Goal: Information Seeking & Learning: Learn about a topic

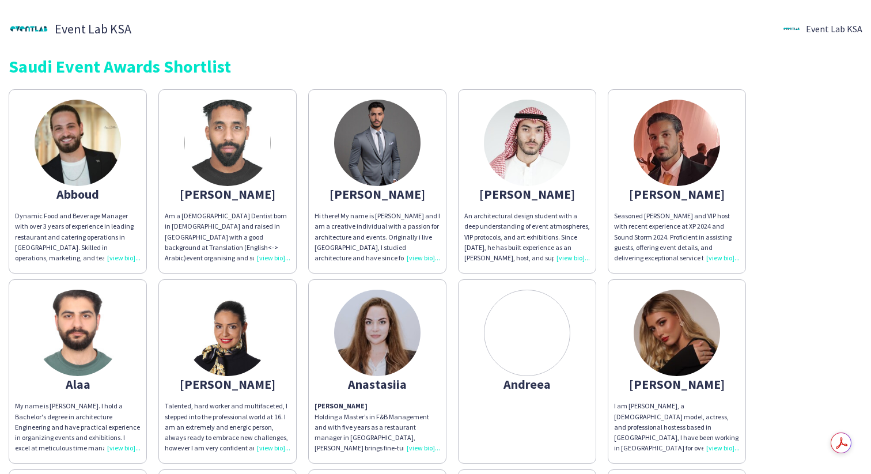
click at [526, 192] on div "[PERSON_NAME]" at bounding box center [527, 194] width 126 height 10
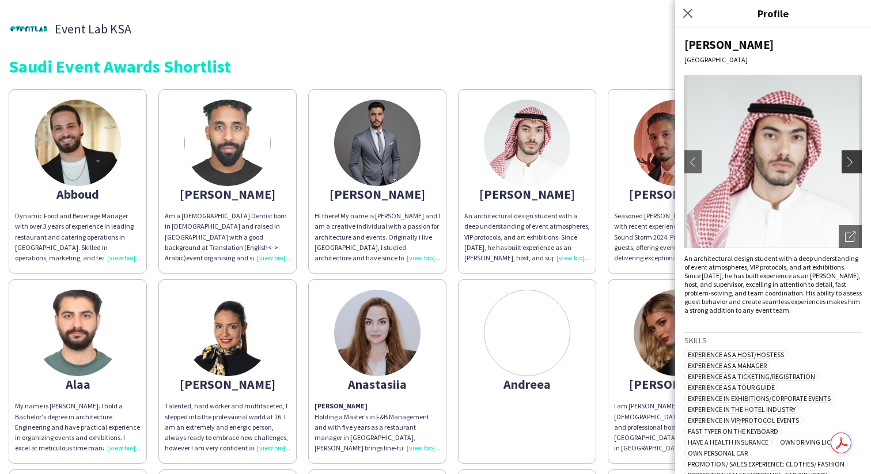
click at [857, 165] on app-icon "chevron-right" at bounding box center [853, 162] width 16 height 10
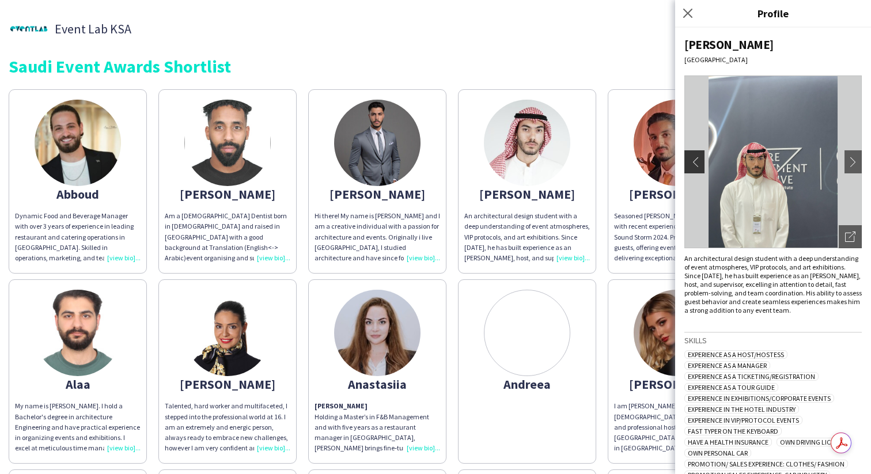
click at [687, 157] on app-icon "chevron-left" at bounding box center [693, 162] width 16 height 10
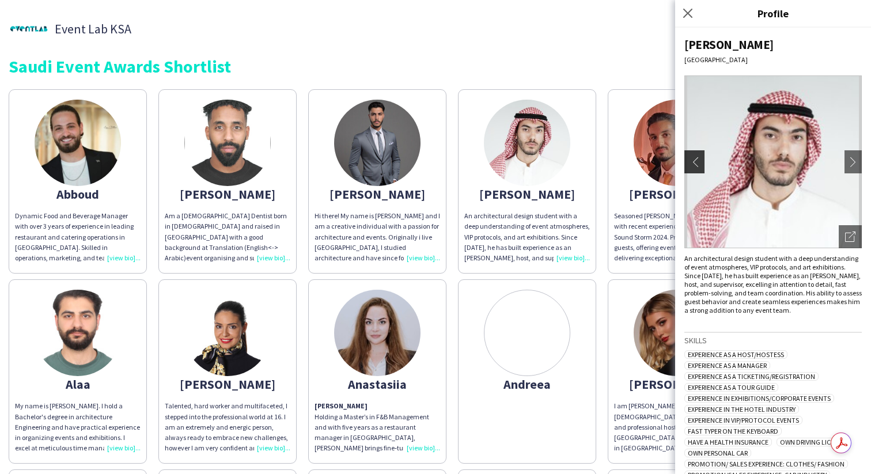
click at [687, 157] on app-icon "chevron-left" at bounding box center [693, 162] width 16 height 10
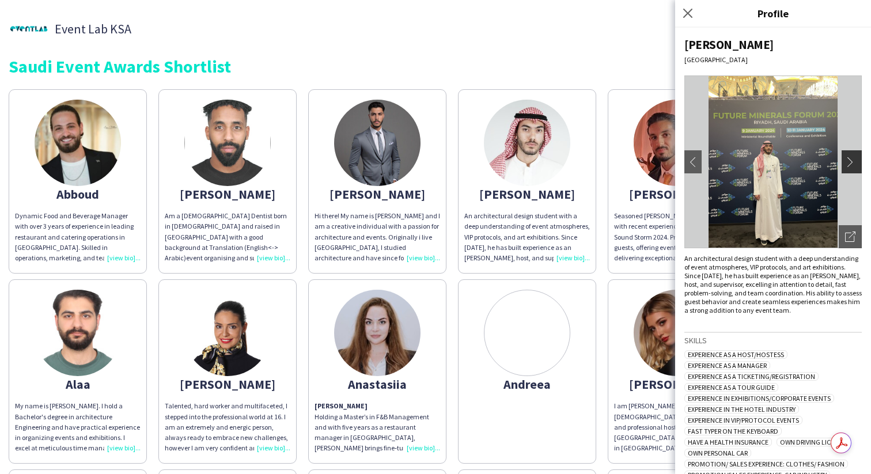
click at [849, 157] on app-icon "chevron-right" at bounding box center [853, 162] width 16 height 10
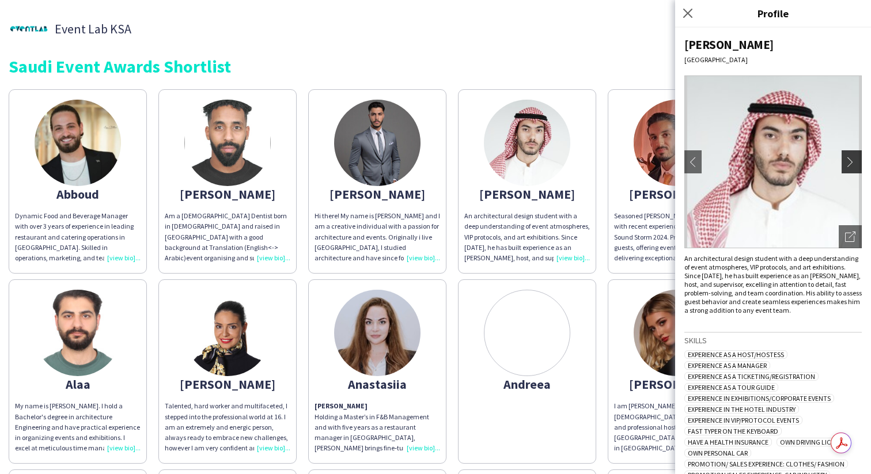
click at [849, 157] on app-icon "chevron-right" at bounding box center [853, 162] width 16 height 10
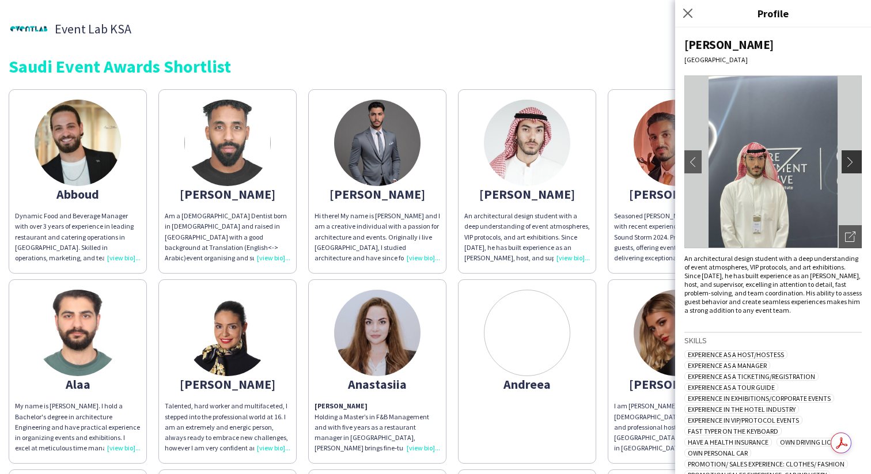
click at [849, 157] on app-icon "chevron-right" at bounding box center [853, 162] width 16 height 10
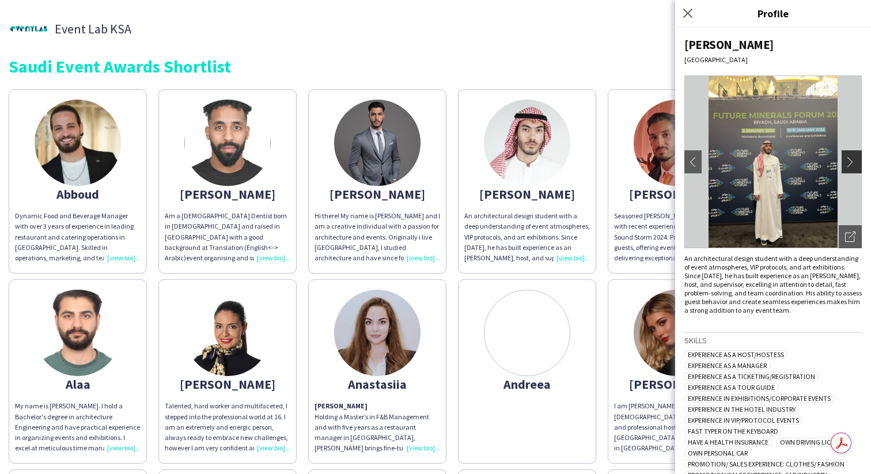
click at [849, 158] on app-icon "chevron-right" at bounding box center [853, 162] width 16 height 10
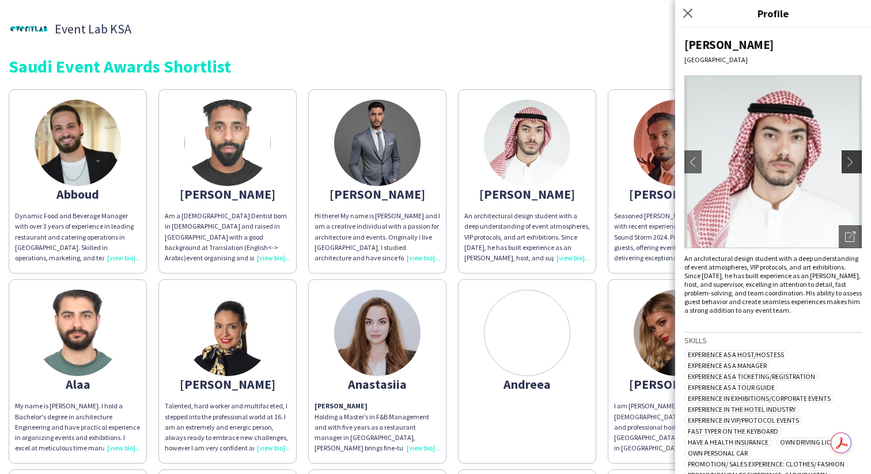
click at [849, 158] on app-icon "chevron-right" at bounding box center [853, 162] width 16 height 10
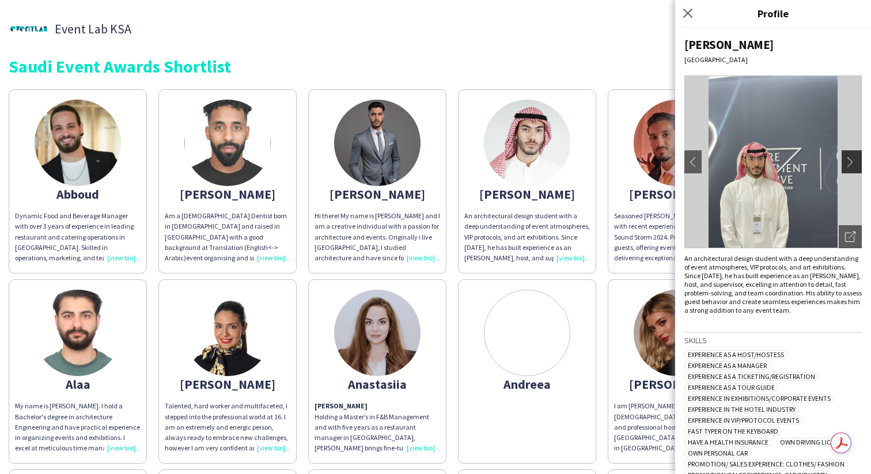
click at [849, 158] on app-icon "chevron-right" at bounding box center [853, 162] width 16 height 10
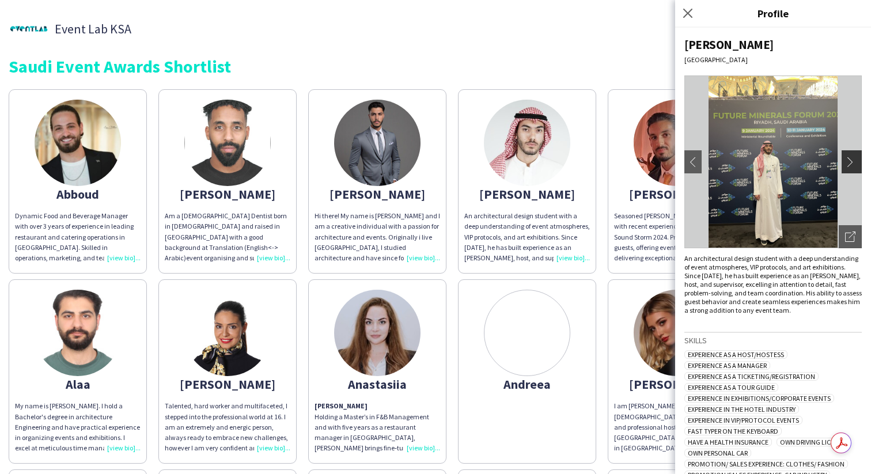
click at [849, 158] on app-icon "chevron-right" at bounding box center [853, 162] width 16 height 10
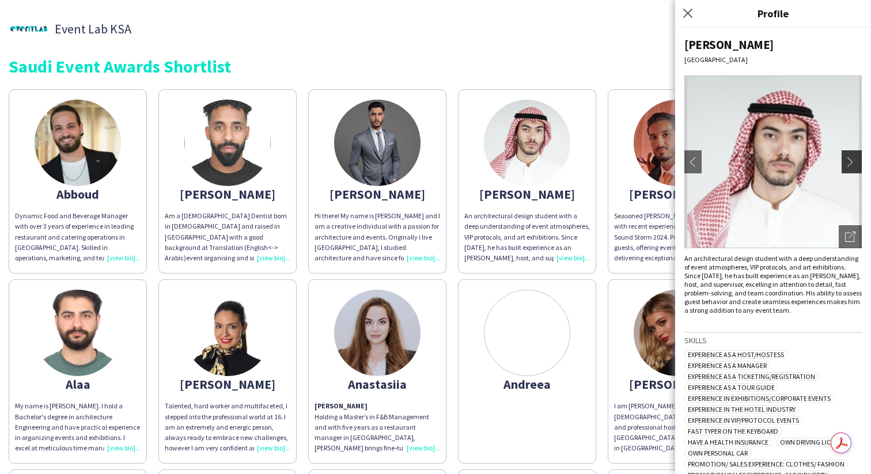
click at [849, 158] on app-icon "chevron-right" at bounding box center [853, 162] width 16 height 10
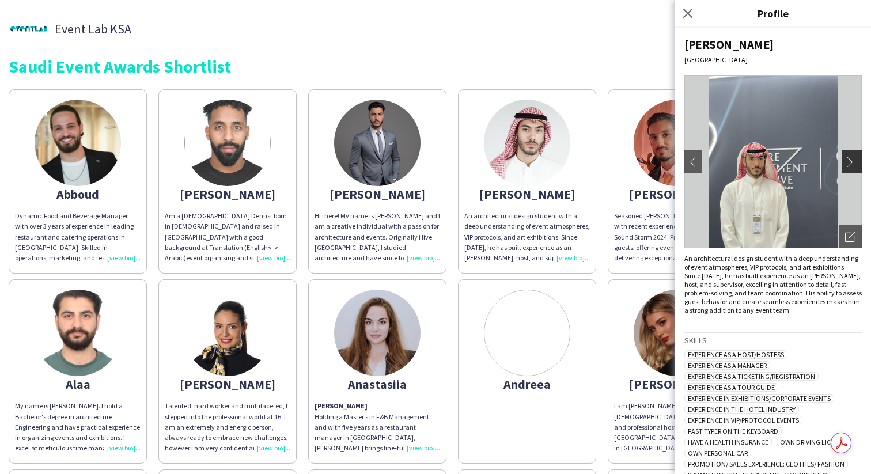
click at [849, 158] on app-icon "chevron-right" at bounding box center [853, 162] width 16 height 10
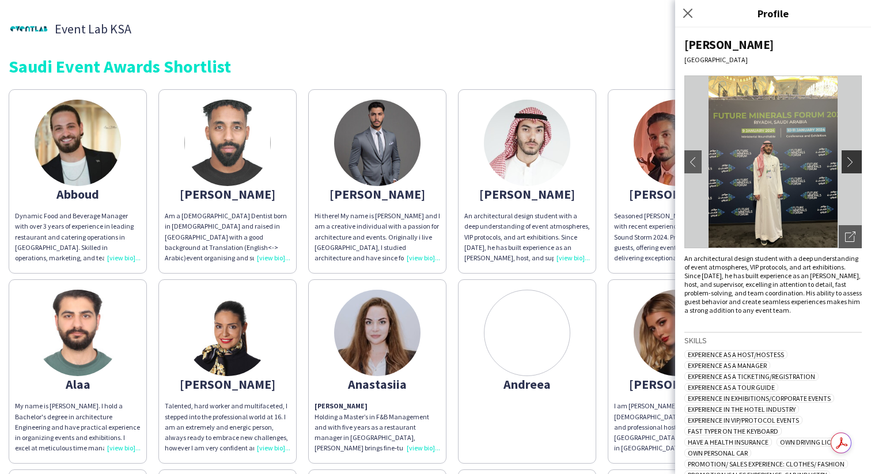
click at [849, 158] on app-icon "chevron-right" at bounding box center [853, 162] width 16 height 10
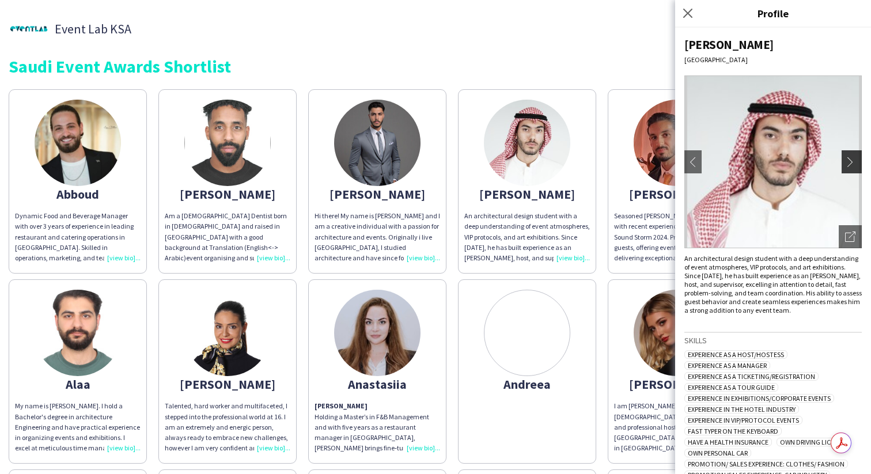
click at [849, 158] on app-icon "chevron-right" at bounding box center [853, 162] width 16 height 10
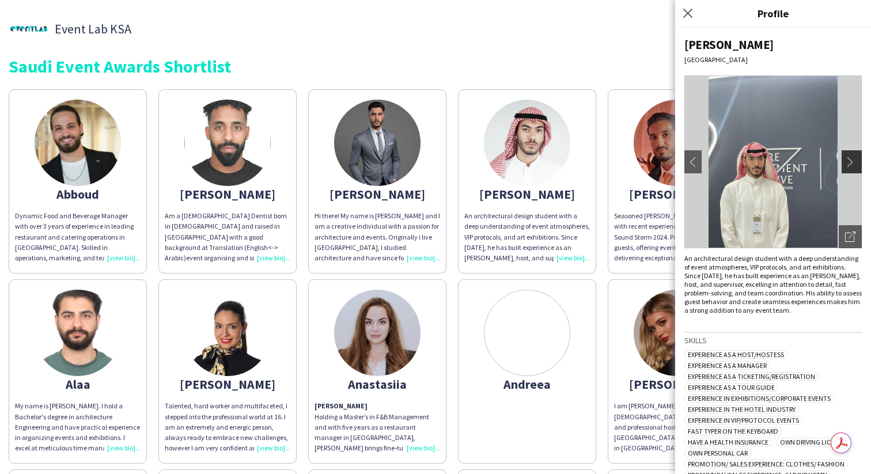
click at [849, 158] on app-icon "chevron-right" at bounding box center [853, 162] width 16 height 10
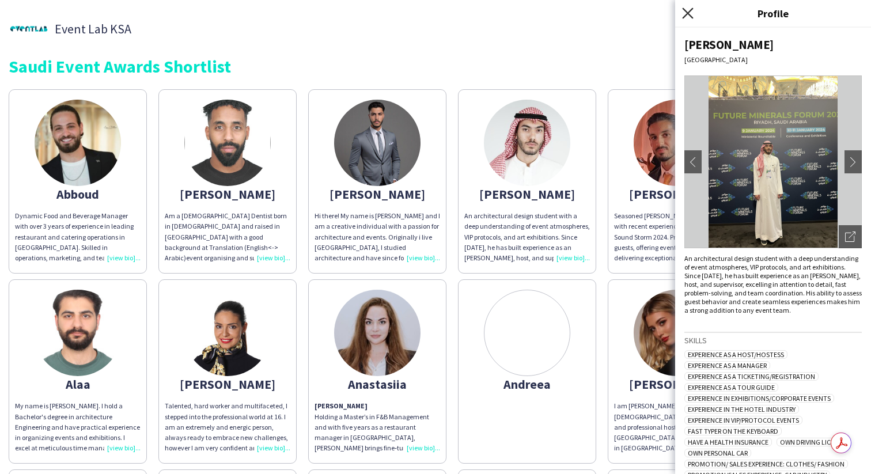
click at [693, 10] on icon "Close pop-in" at bounding box center [687, 12] width 11 height 11
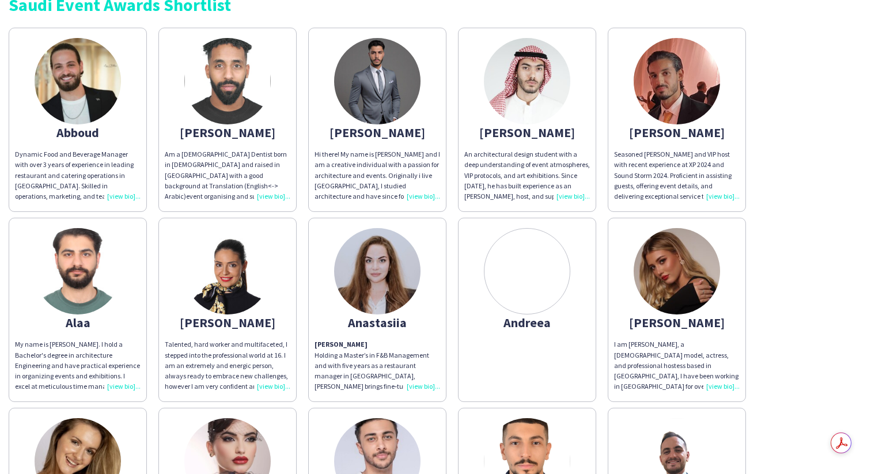
scroll to position [63, 0]
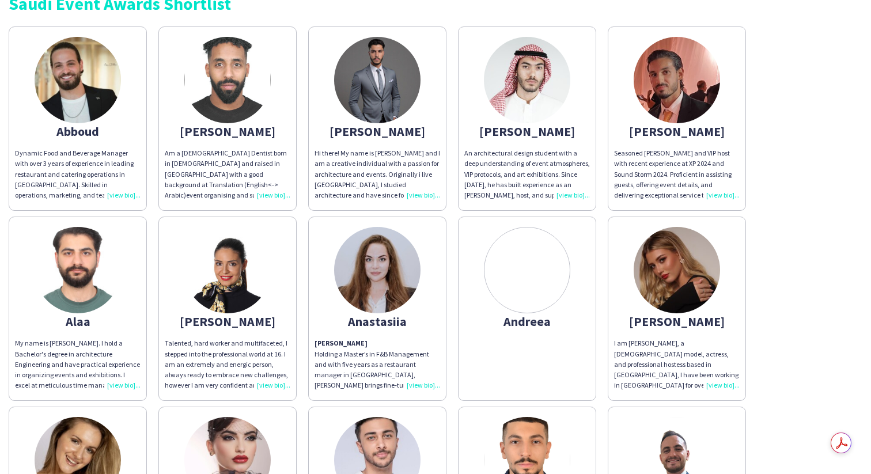
click at [104, 300] on img at bounding box center [78, 270] width 86 height 86
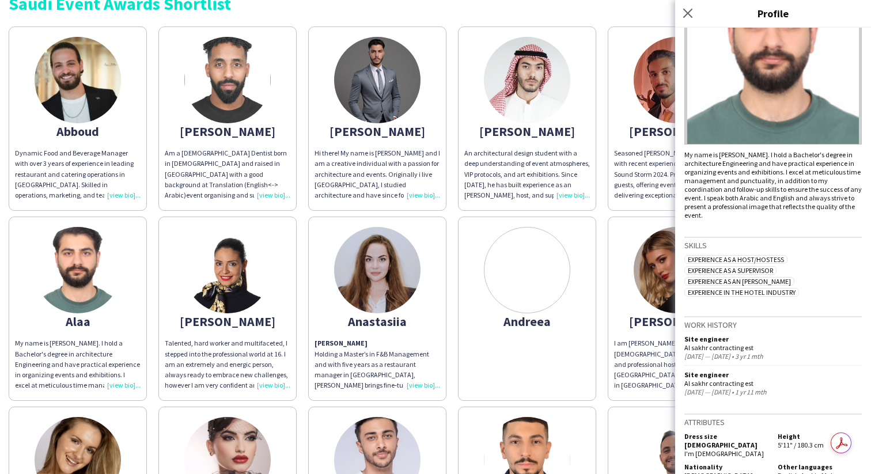
scroll to position [0, 0]
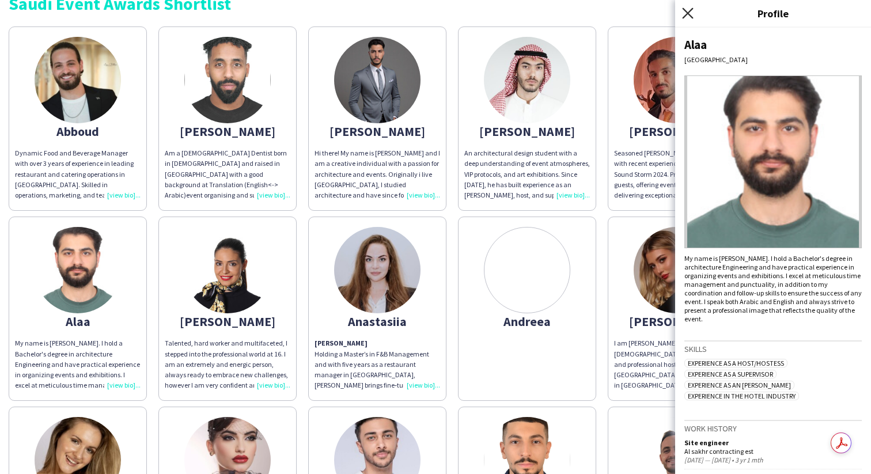
click at [690, 17] on icon "Close pop-in" at bounding box center [687, 12] width 11 height 11
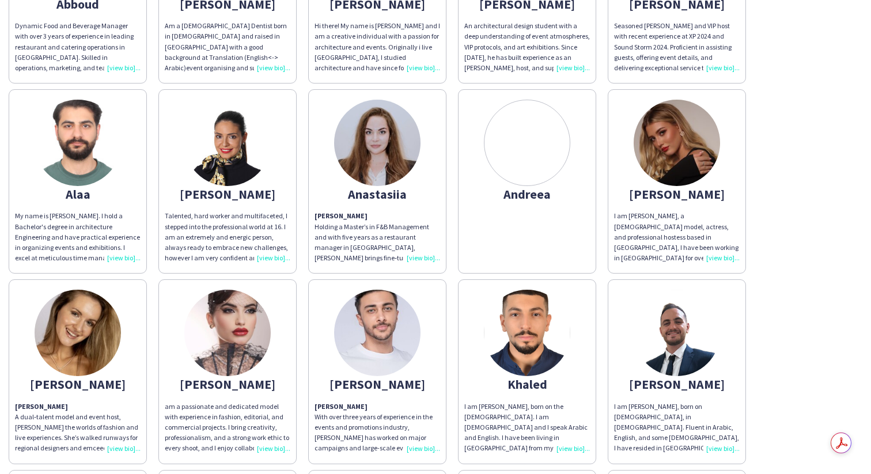
scroll to position [206, 0]
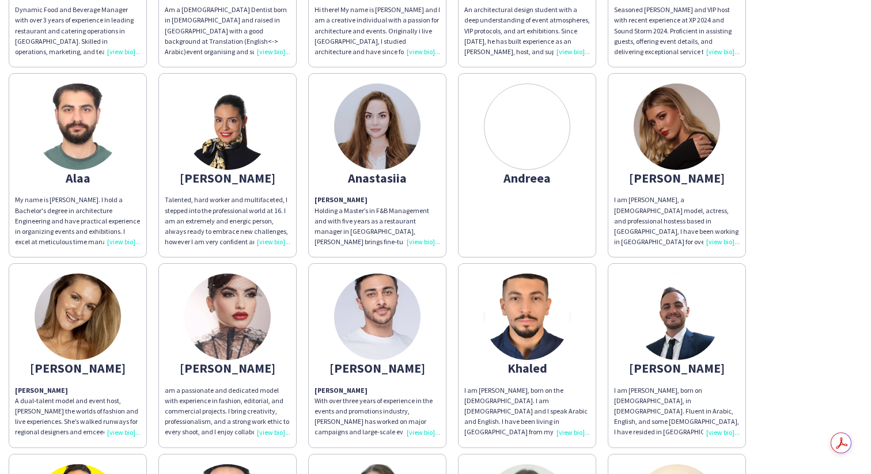
click at [549, 352] on img at bounding box center [527, 317] width 86 height 86
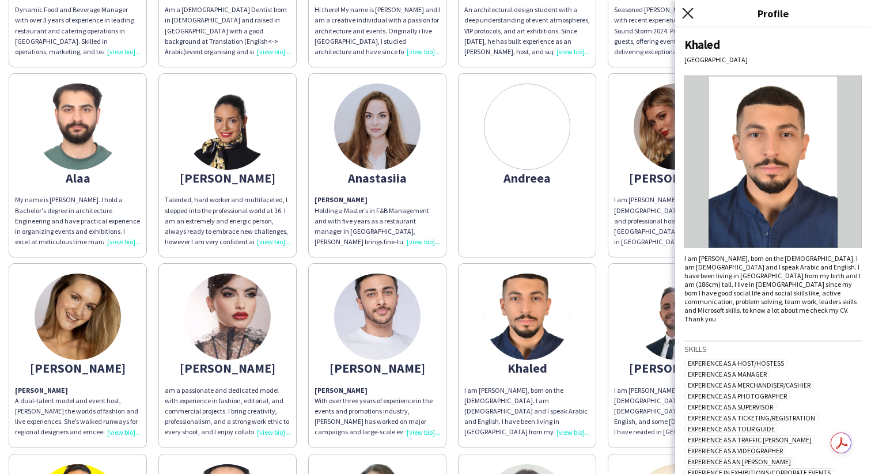
click at [692, 18] on icon at bounding box center [687, 12] width 11 height 11
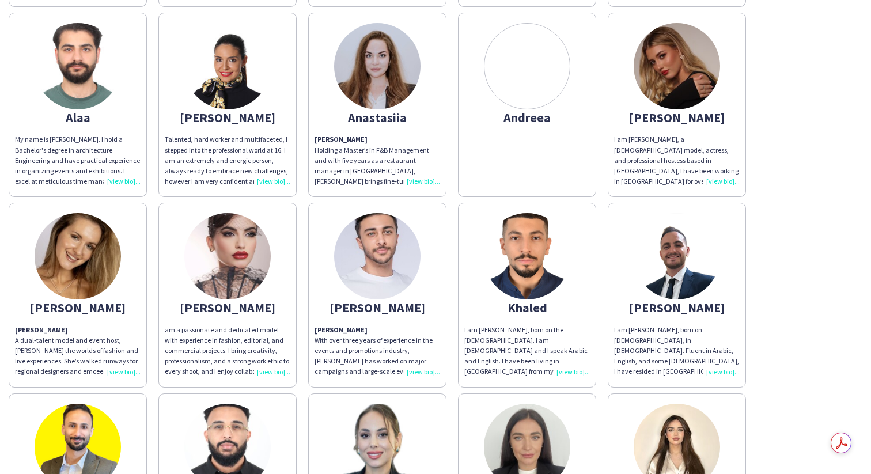
scroll to position [268, 0]
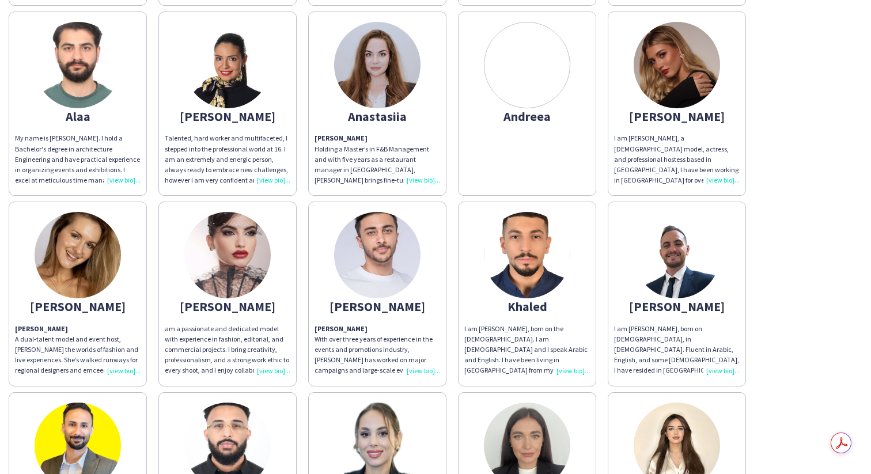
click at [386, 290] on img at bounding box center [377, 255] width 86 height 86
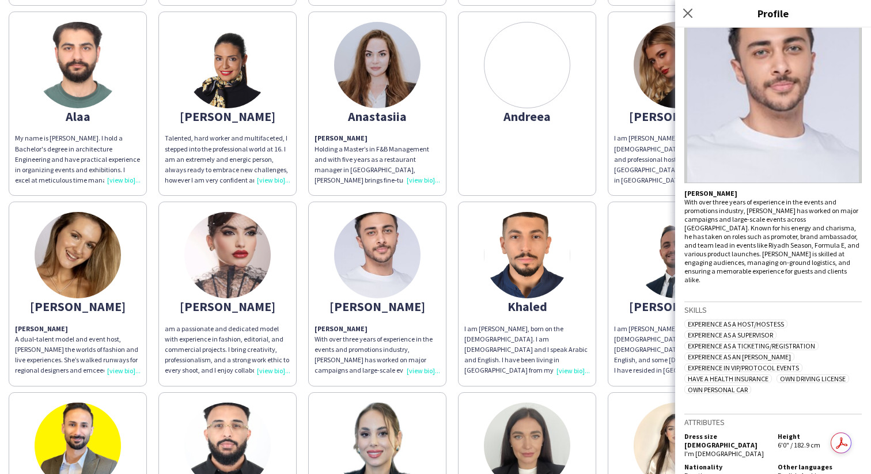
scroll to position [0, 0]
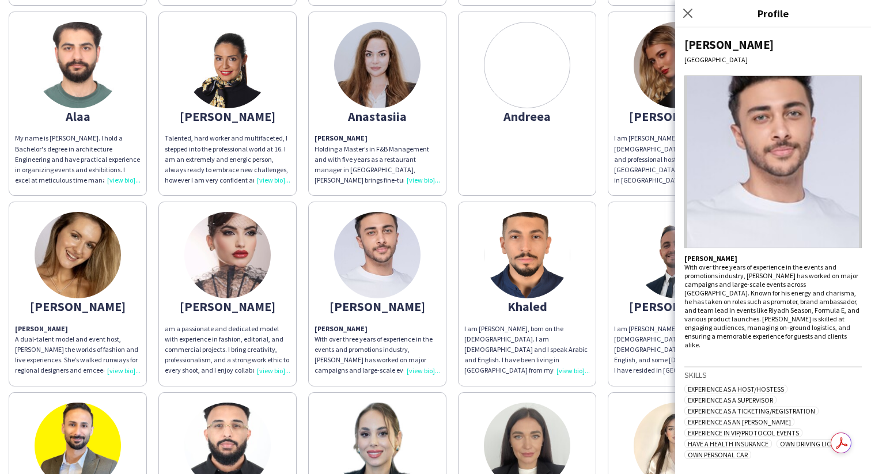
click at [424, 369] on div "[PERSON_NAME] With over three years of experience in the events and promotions …" at bounding box center [378, 350] width 126 height 52
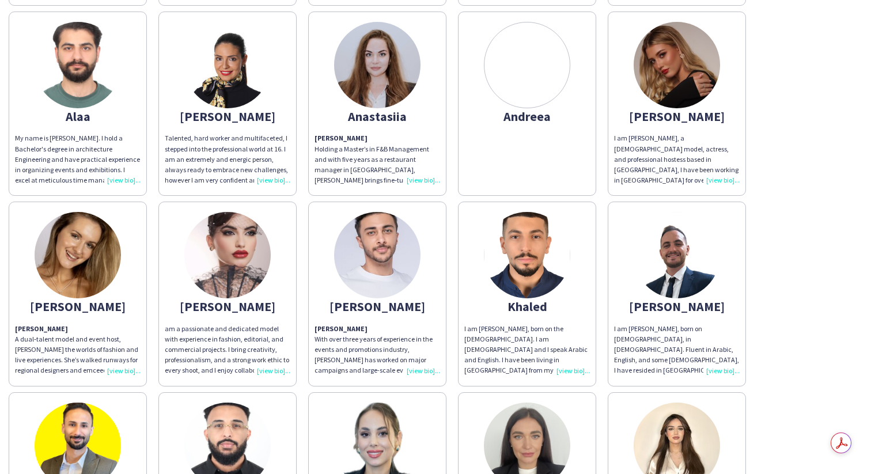
click at [424, 369] on div "[PERSON_NAME] With over three years of experience in the events and promotions …" at bounding box center [378, 350] width 126 height 52
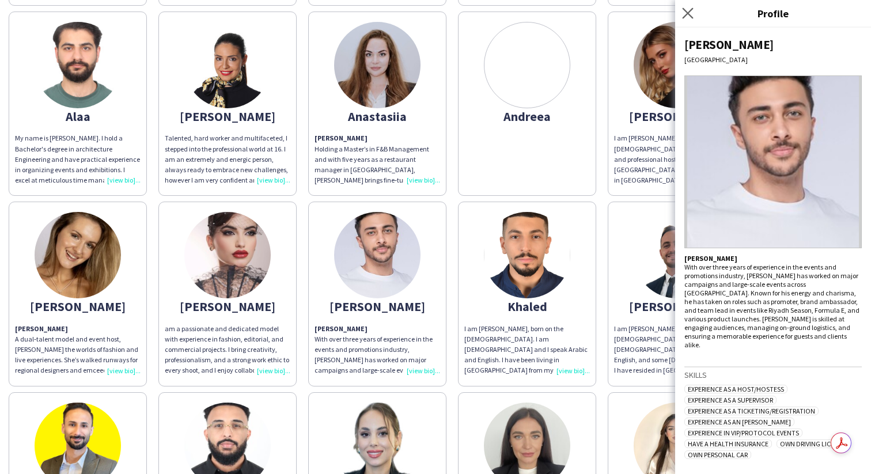
click at [681, 14] on app-icon "Close pop-in" at bounding box center [688, 13] width 17 height 17
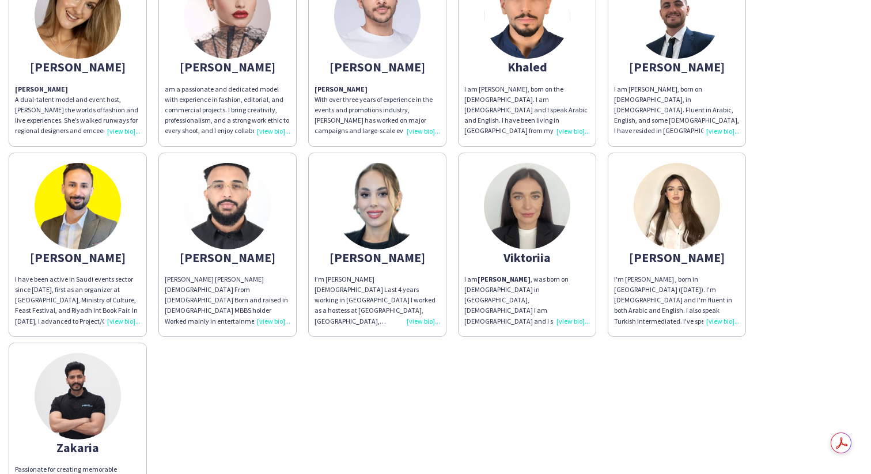
scroll to position [515, 0]
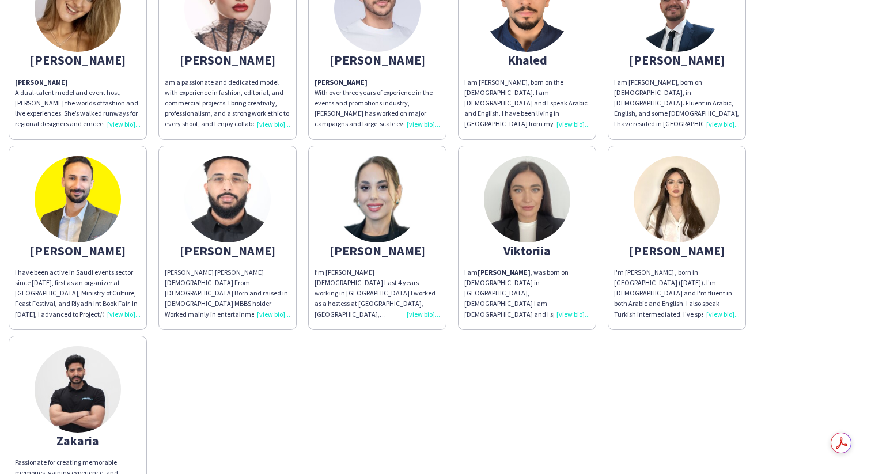
click at [421, 118] on p "[PERSON_NAME] With over three years of experience in the events and promotions …" at bounding box center [378, 103] width 126 height 52
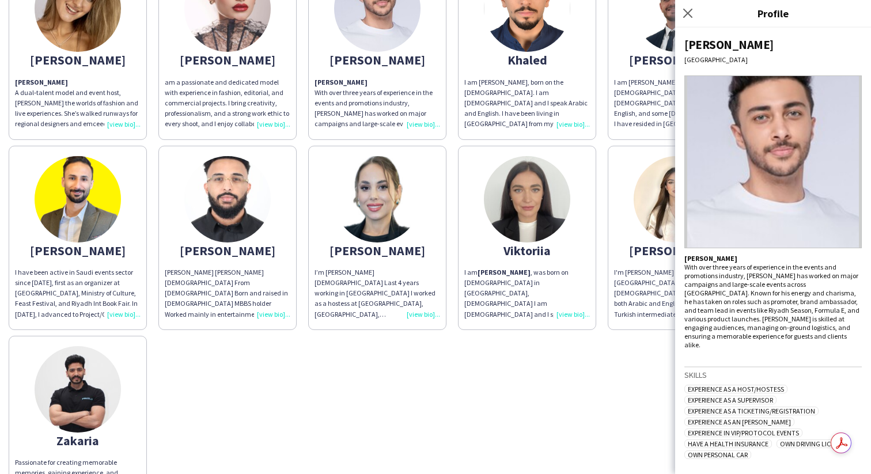
click at [844, 179] on img at bounding box center [773, 161] width 177 height 173
click at [851, 169] on img at bounding box center [773, 161] width 177 height 173
click at [686, 12] on icon at bounding box center [687, 12] width 11 height 11
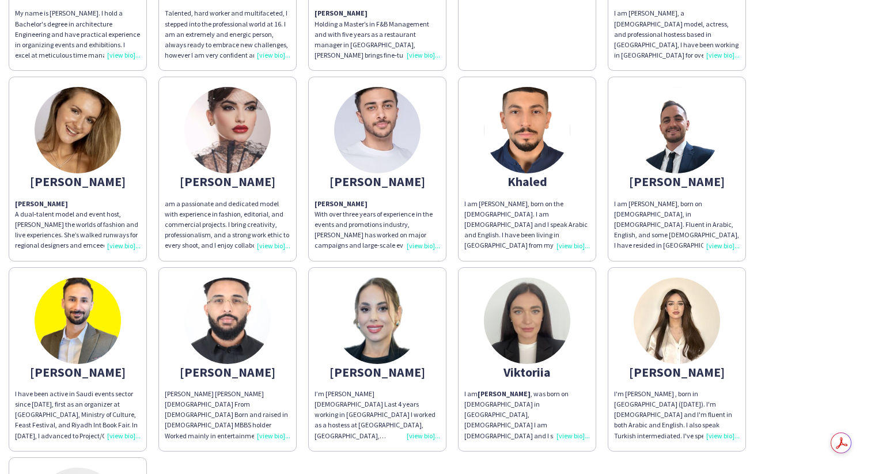
scroll to position [383, 0]
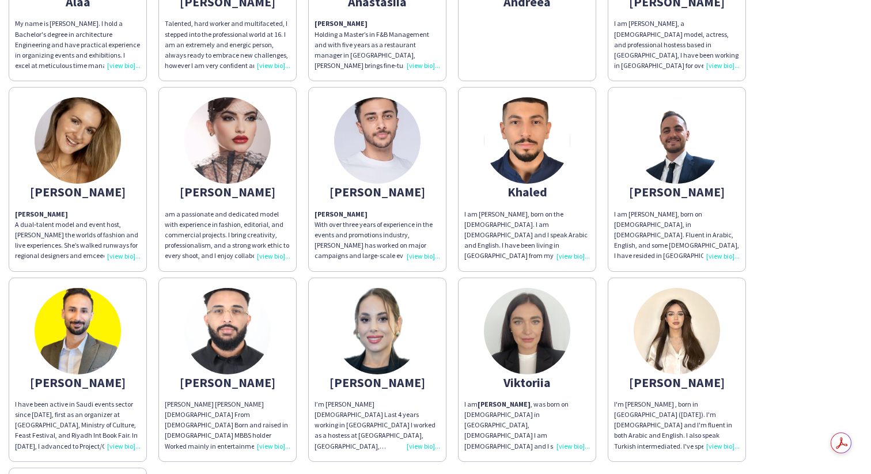
click at [95, 369] on img at bounding box center [78, 331] width 86 height 86
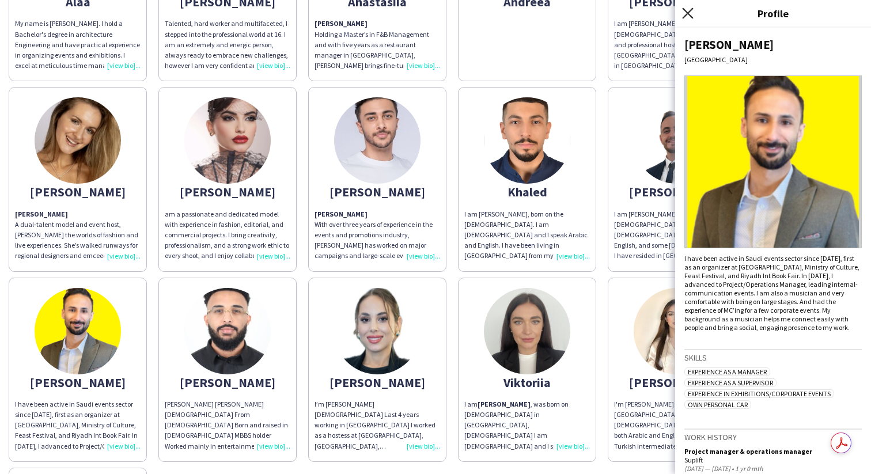
click at [689, 11] on icon at bounding box center [687, 12] width 11 height 11
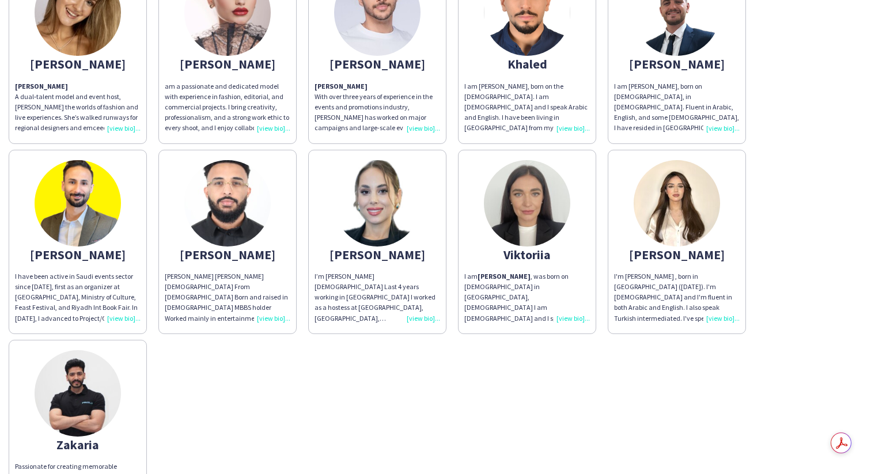
scroll to position [521, 0]
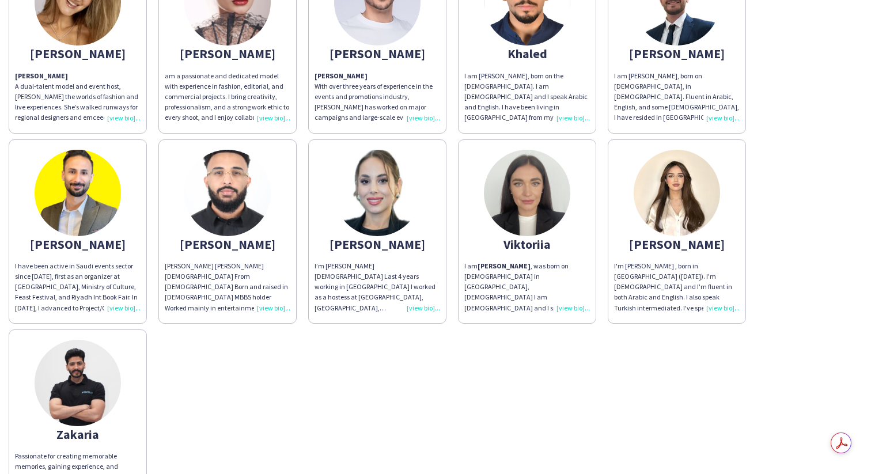
click at [108, 244] on div "[PERSON_NAME]" at bounding box center [78, 244] width 126 height 10
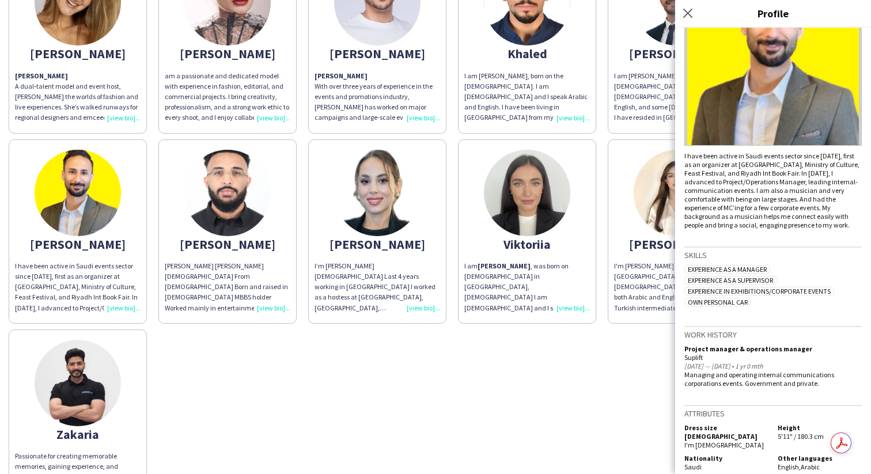
scroll to position [0, 0]
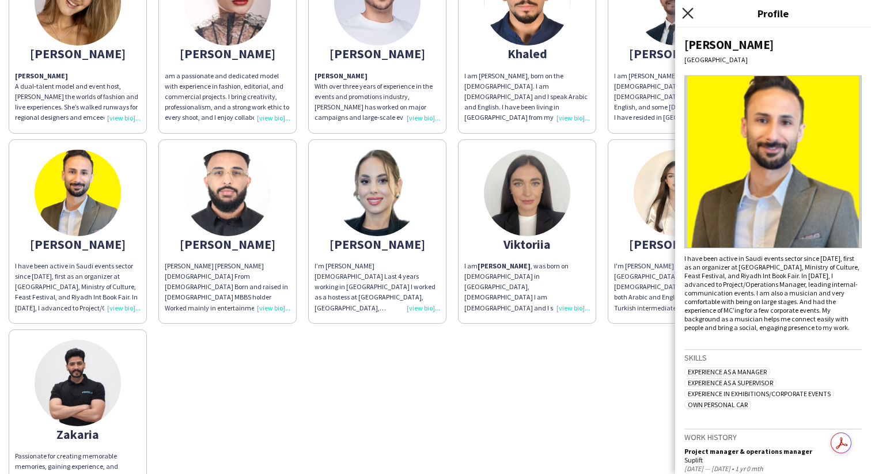
click at [683, 14] on icon "Close pop-in" at bounding box center [687, 12] width 11 height 11
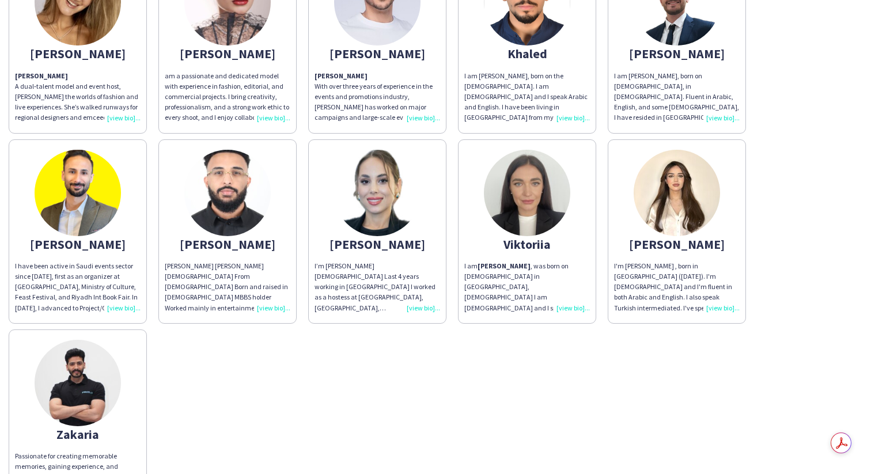
click at [114, 245] on div "[PERSON_NAME]" at bounding box center [78, 244] width 126 height 10
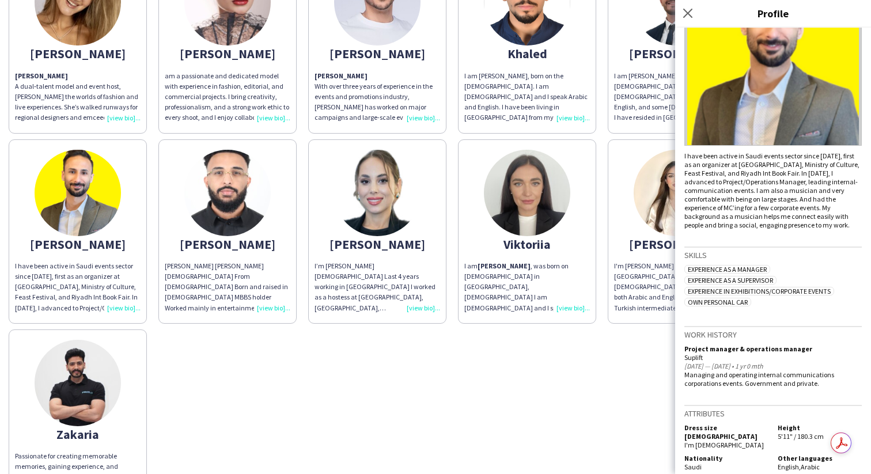
scroll to position [591, 0]
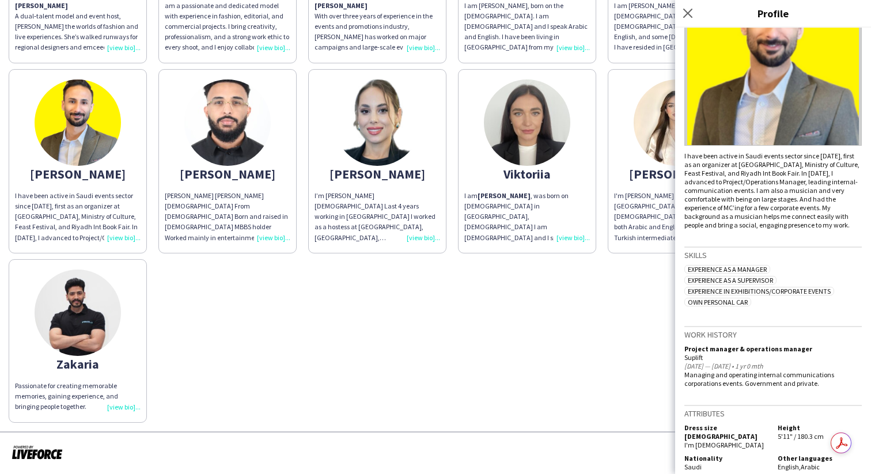
click at [129, 407] on div "Passionate for creating memorable memories, gaining experience, and bringing pe…" at bounding box center [78, 397] width 126 height 32
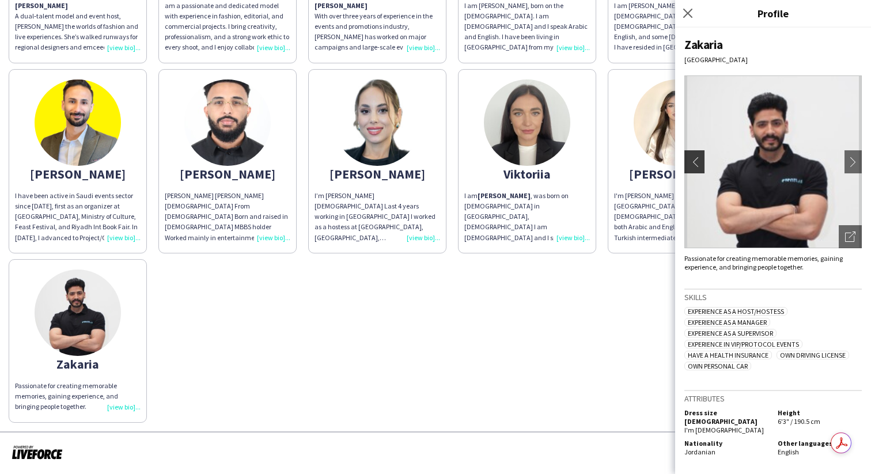
click at [691, 166] on app-icon "chevron-left" at bounding box center [693, 162] width 16 height 10
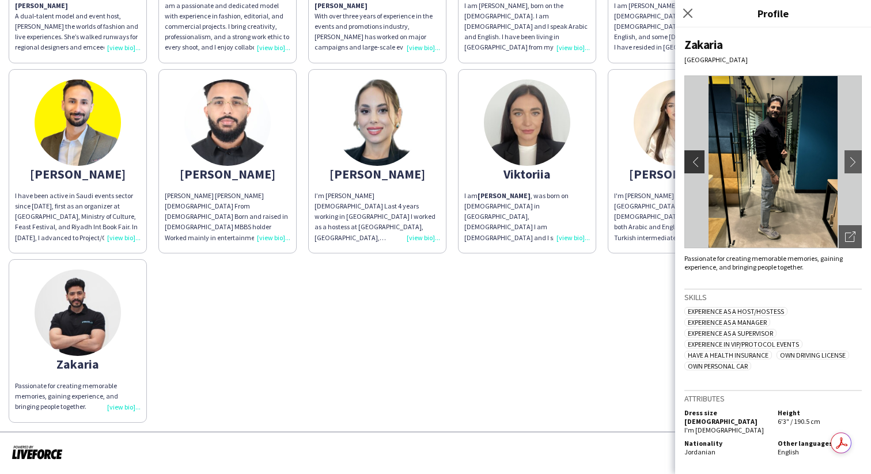
click at [691, 166] on app-icon "chevron-left" at bounding box center [693, 162] width 16 height 10
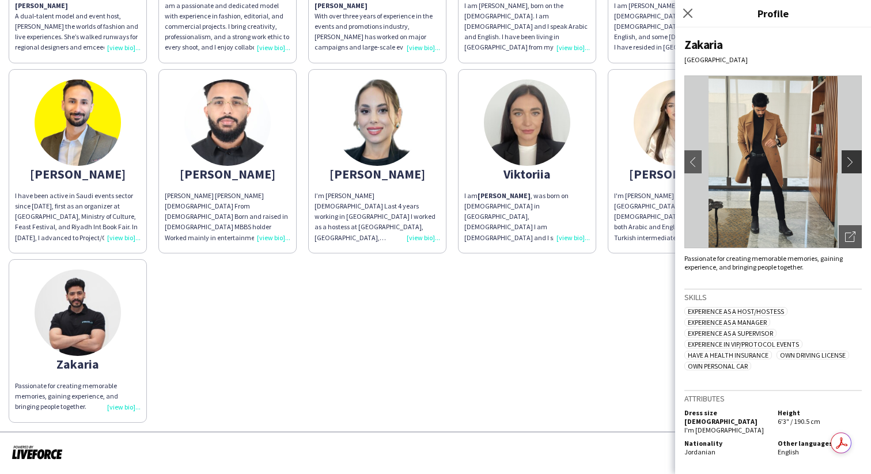
click at [851, 171] on button "chevron-right" at bounding box center [853, 161] width 23 height 23
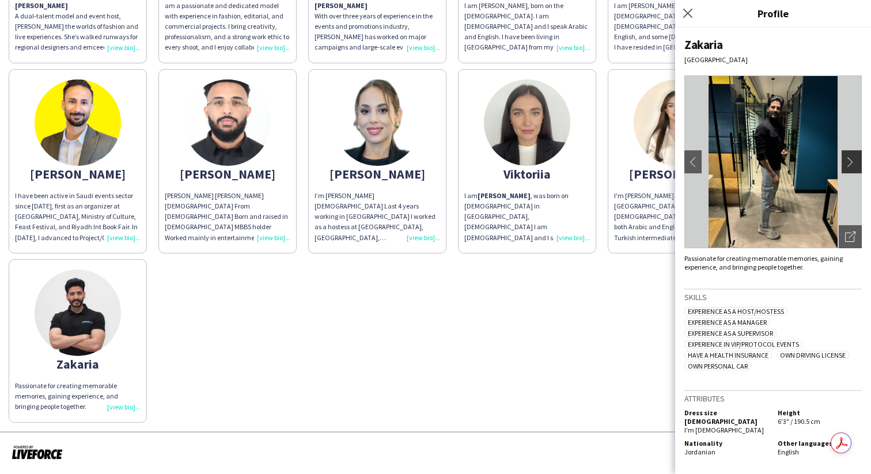
click at [850, 167] on app-icon "chevron-right" at bounding box center [853, 162] width 16 height 10
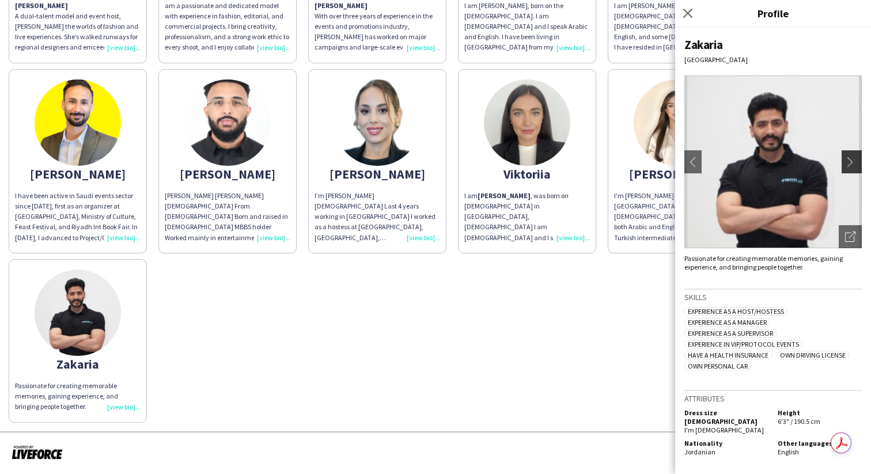
click at [850, 167] on app-icon "chevron-right" at bounding box center [853, 162] width 16 height 10
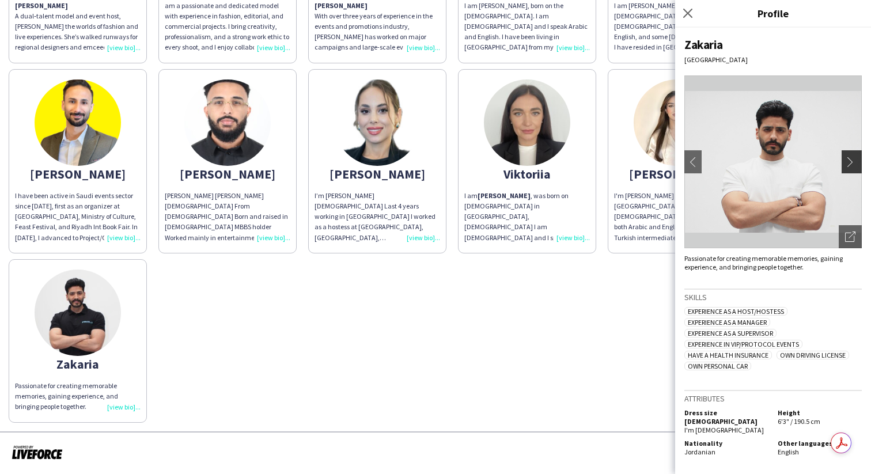
click at [850, 167] on app-icon "chevron-right" at bounding box center [853, 162] width 16 height 10
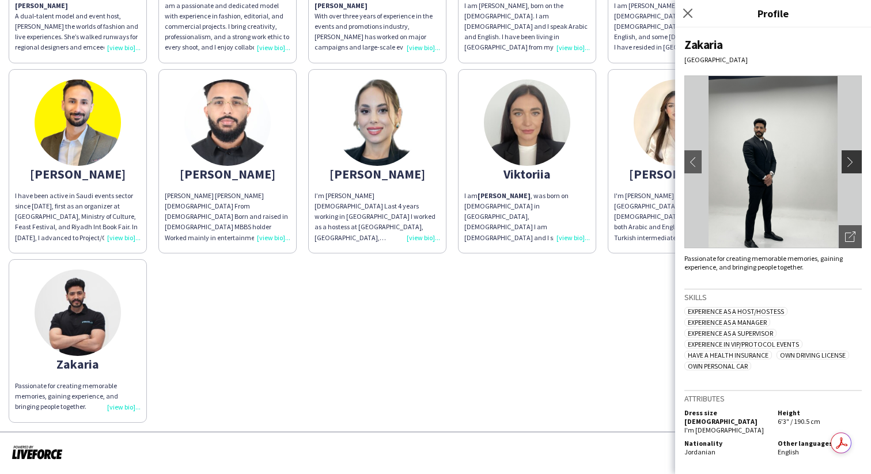
click at [850, 167] on app-icon "chevron-right" at bounding box center [853, 162] width 16 height 10
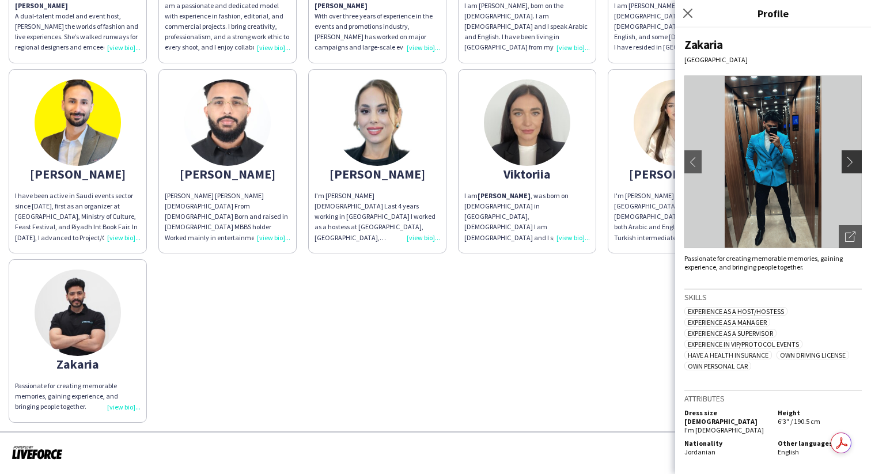
click at [850, 167] on app-icon "chevron-right" at bounding box center [853, 162] width 16 height 10
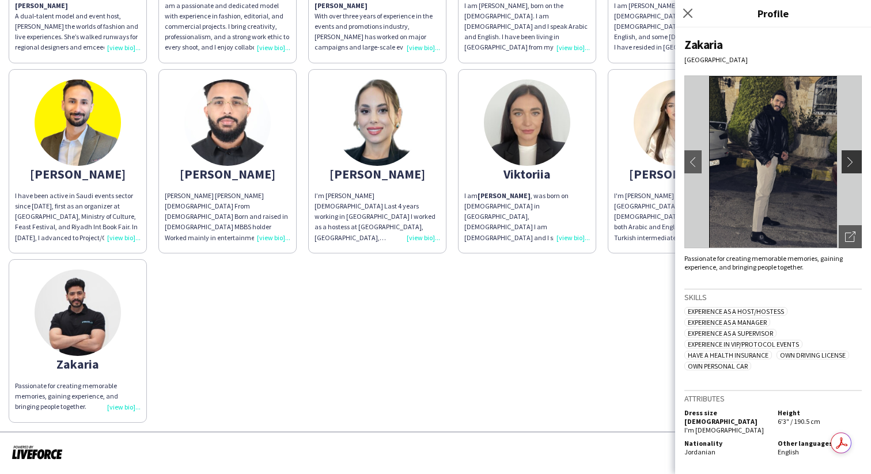
click at [850, 167] on app-icon "chevron-right" at bounding box center [853, 162] width 16 height 10
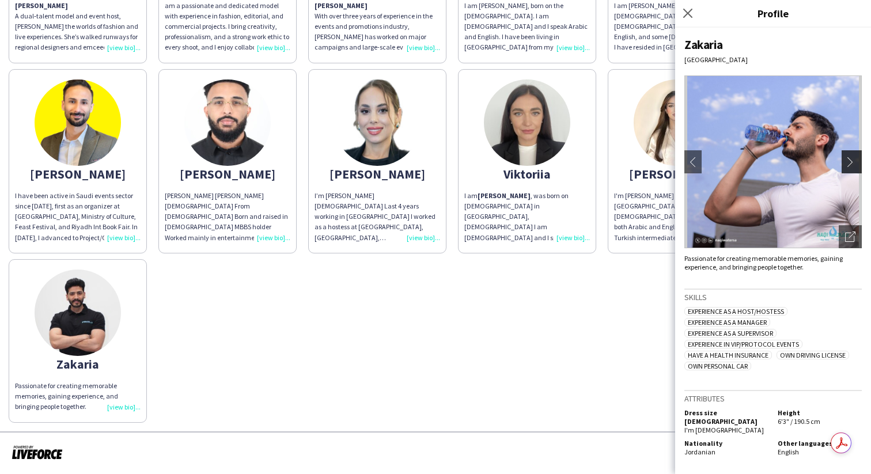
click at [850, 167] on app-icon "chevron-right" at bounding box center [853, 162] width 16 height 10
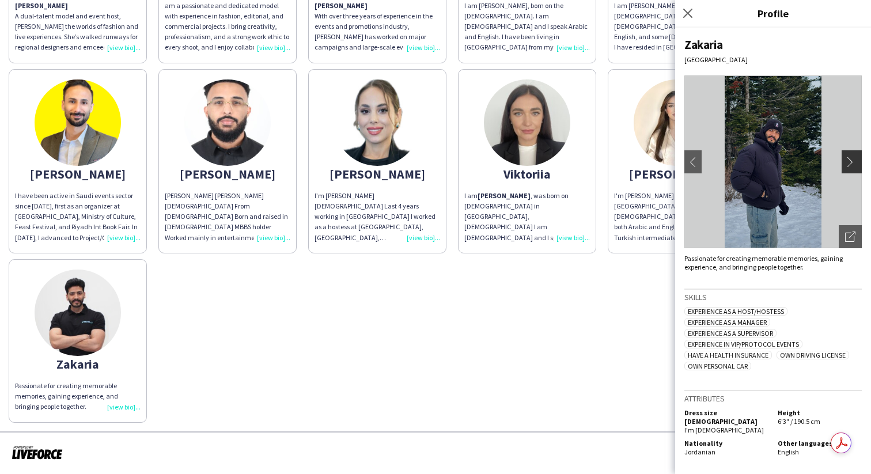
click at [850, 167] on app-icon "chevron-right" at bounding box center [853, 162] width 16 height 10
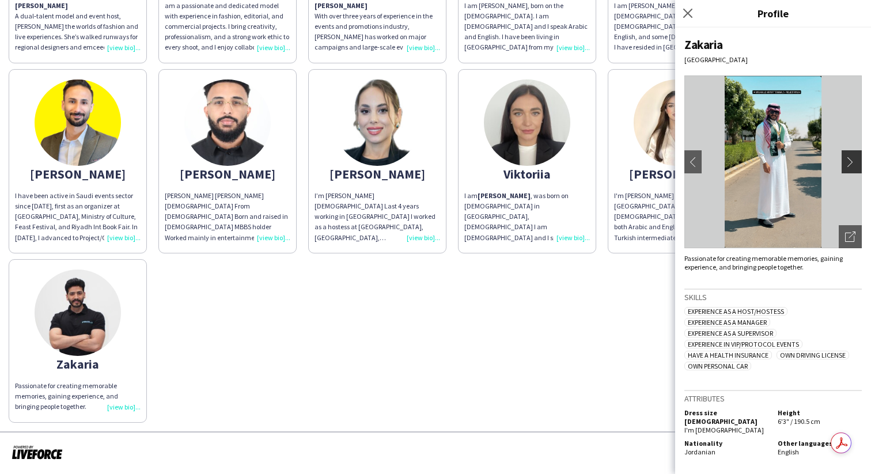
click at [850, 166] on app-icon "chevron-right" at bounding box center [853, 162] width 16 height 10
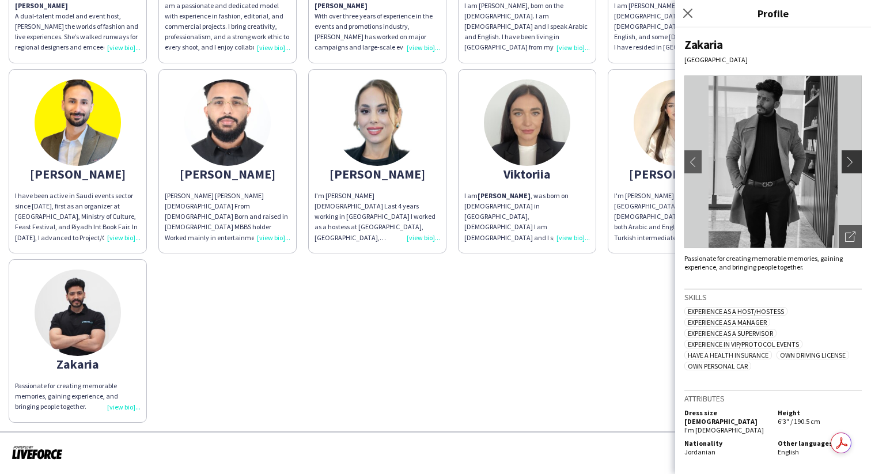
click at [853, 155] on button "chevron-right" at bounding box center [853, 161] width 23 height 23
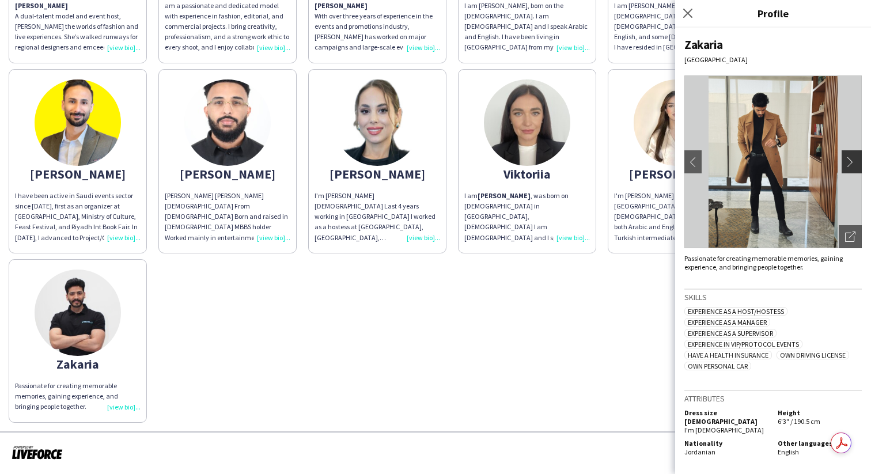
click at [853, 155] on button "chevron-right" at bounding box center [853, 161] width 23 height 23
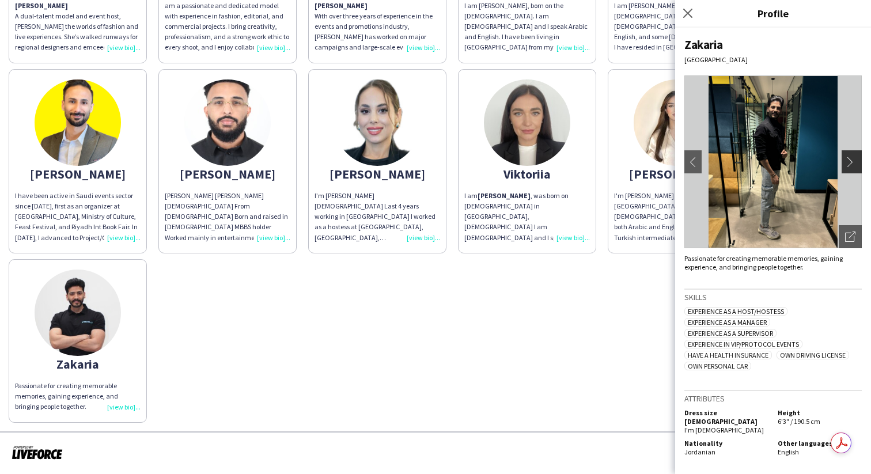
click at [852, 154] on button "chevron-right" at bounding box center [853, 161] width 23 height 23
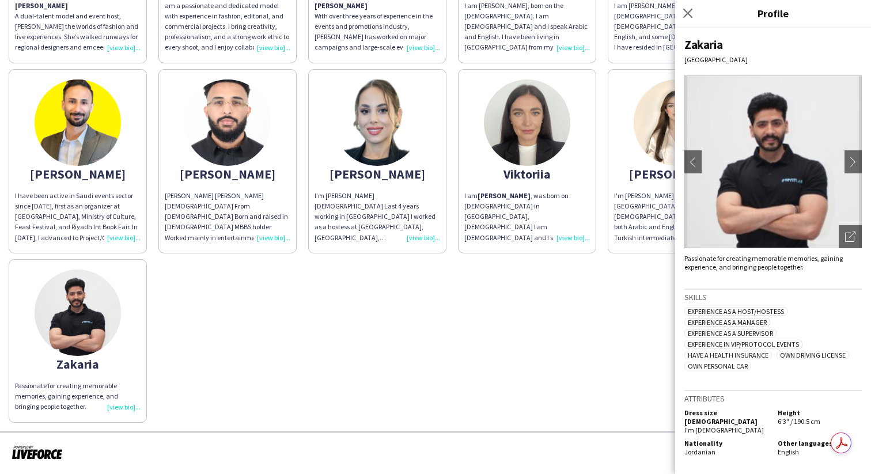
click at [687, 22] on div "Close pop-in" at bounding box center [689, 13] width 29 height 27
click at [687, 21] on div "Close pop-in" at bounding box center [689, 13] width 29 height 27
click at [687, 18] on app-icon "Close pop-in" at bounding box center [688, 13] width 17 height 17
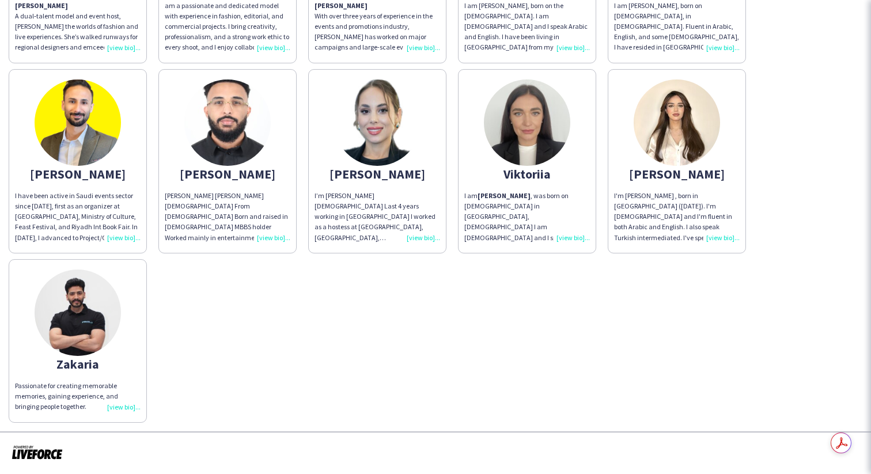
scroll to position [0, 0]
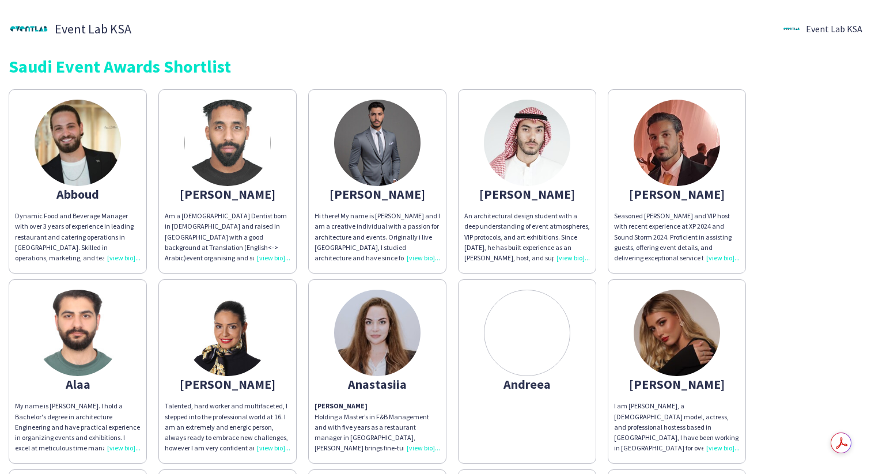
click at [667, 179] on img at bounding box center [677, 143] width 86 height 86
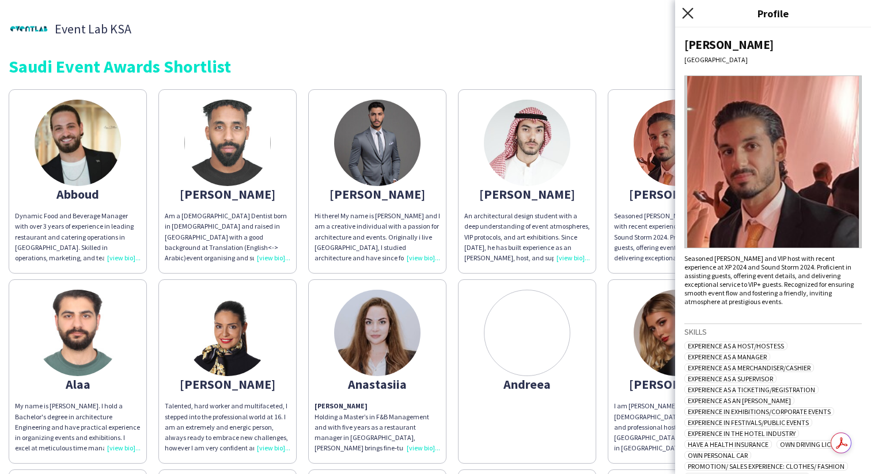
click at [689, 10] on icon "Close pop-in" at bounding box center [687, 12] width 11 height 11
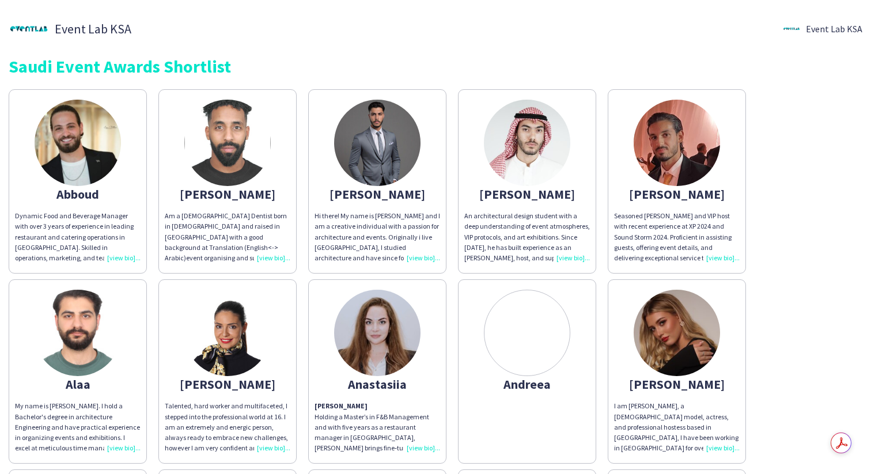
click at [390, 134] on img at bounding box center [377, 143] width 86 height 86
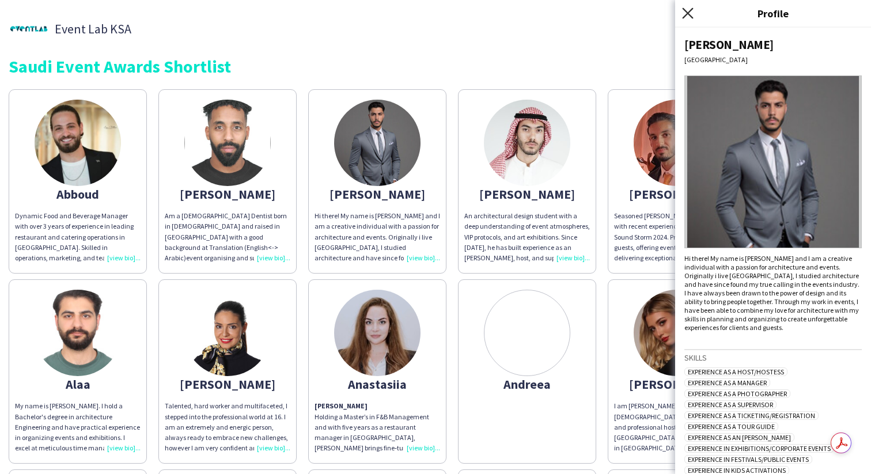
click at [691, 14] on icon "Close pop-in" at bounding box center [687, 12] width 11 height 11
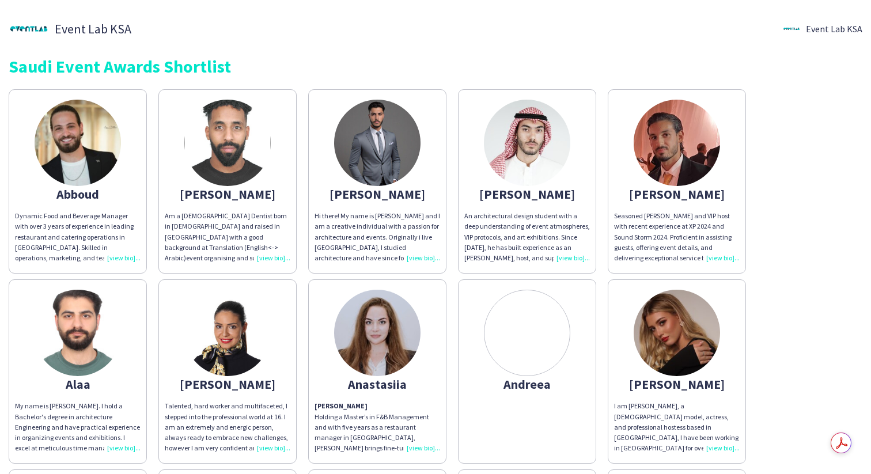
click at [217, 178] on img at bounding box center [227, 143] width 86 height 86
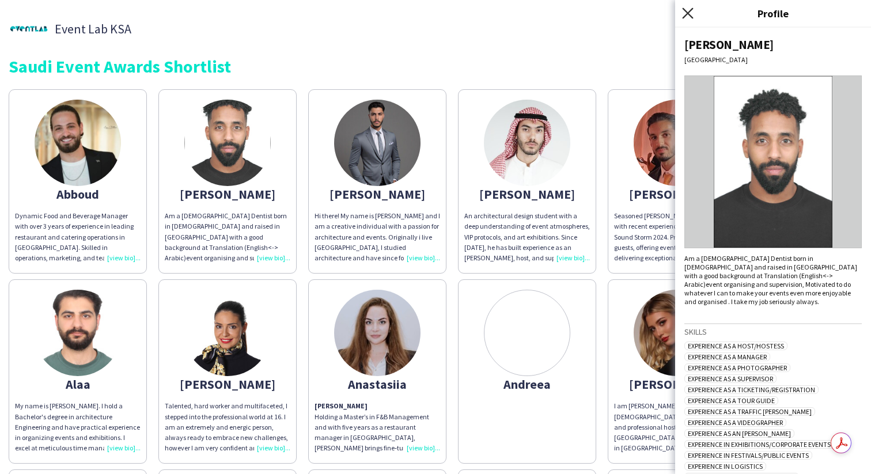
click at [686, 13] on icon "Close pop-in" at bounding box center [687, 12] width 11 height 11
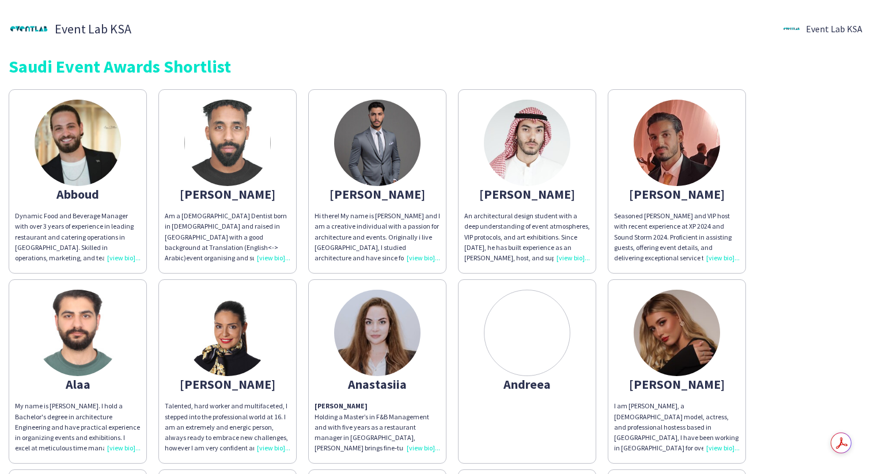
click at [96, 152] on img at bounding box center [78, 143] width 86 height 86
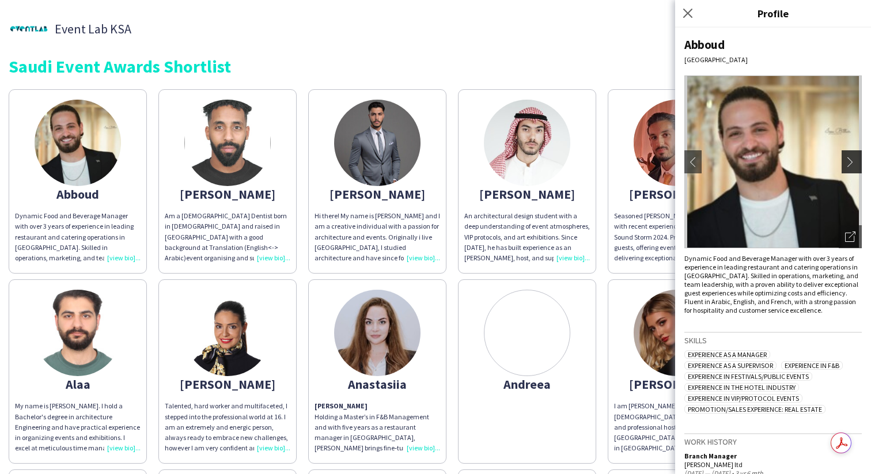
click at [855, 158] on app-icon "chevron-right" at bounding box center [853, 162] width 16 height 10
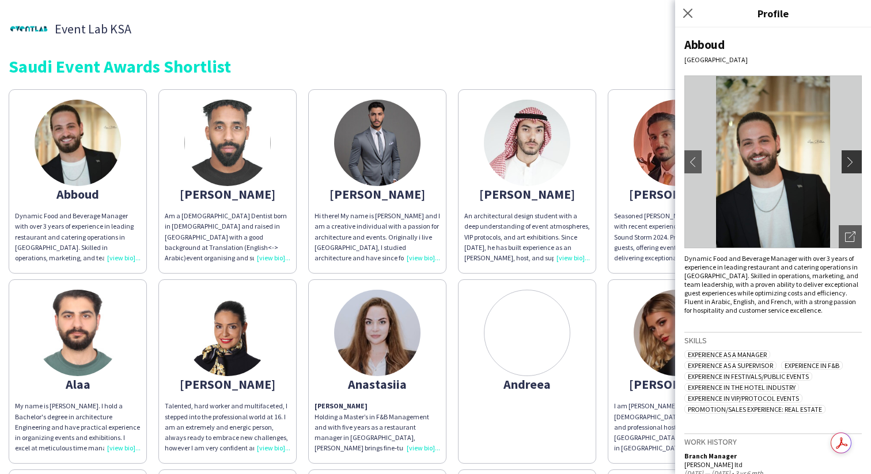
click at [859, 159] on app-icon "chevron-right" at bounding box center [853, 162] width 16 height 10
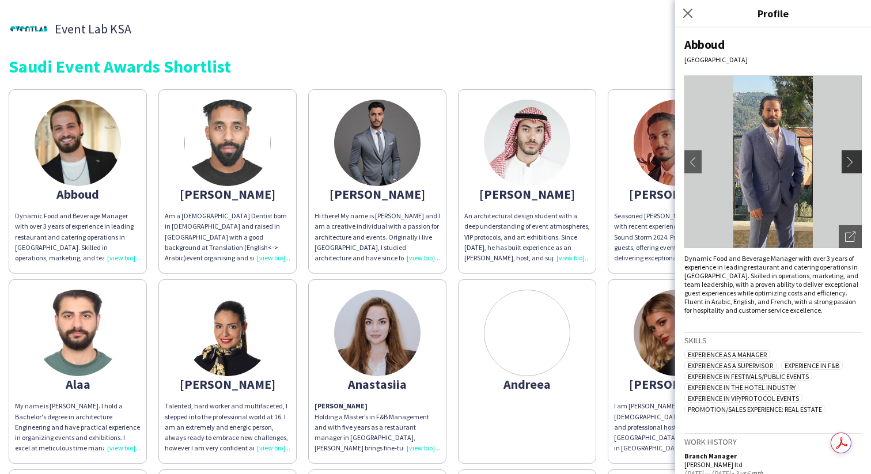
click at [856, 163] on app-icon "chevron-right" at bounding box center [853, 162] width 16 height 10
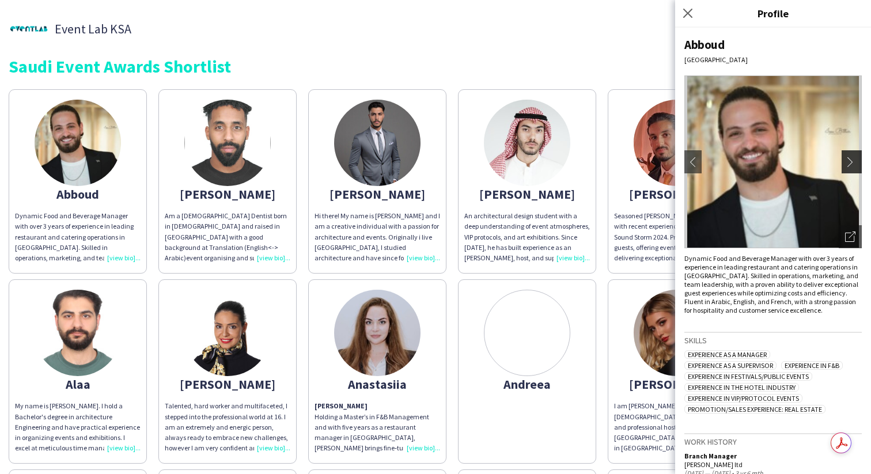
click at [845, 164] on button "chevron-right" at bounding box center [853, 161] width 23 height 23
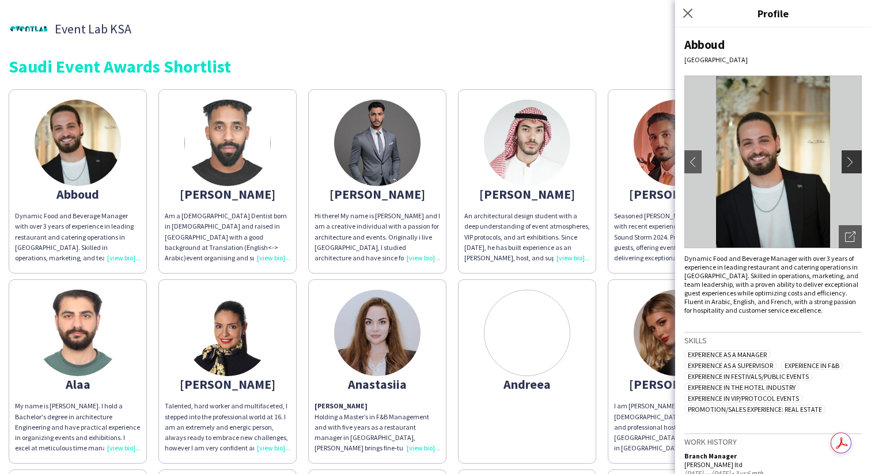
click at [845, 164] on app-icon "chevron-right" at bounding box center [853, 162] width 16 height 10
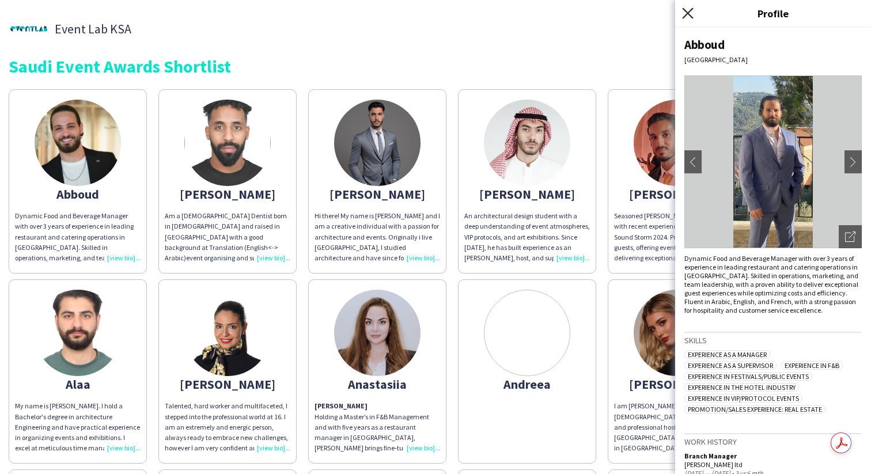
click at [686, 15] on icon at bounding box center [687, 12] width 11 height 11
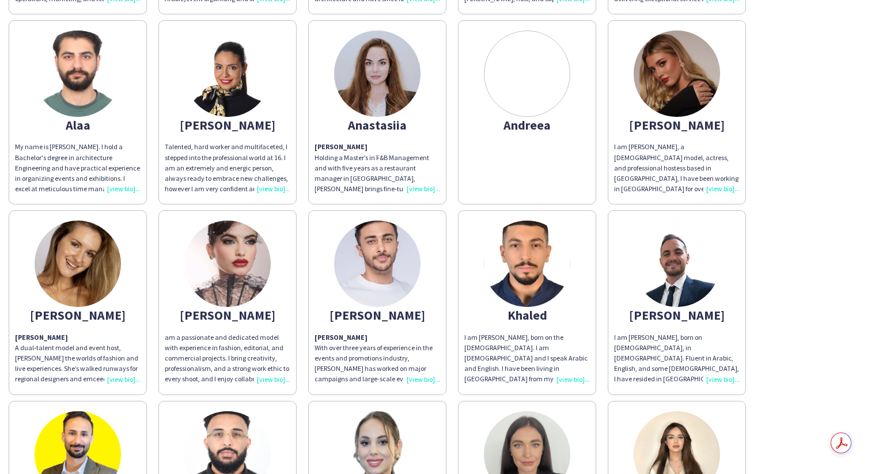
scroll to position [273, 0]
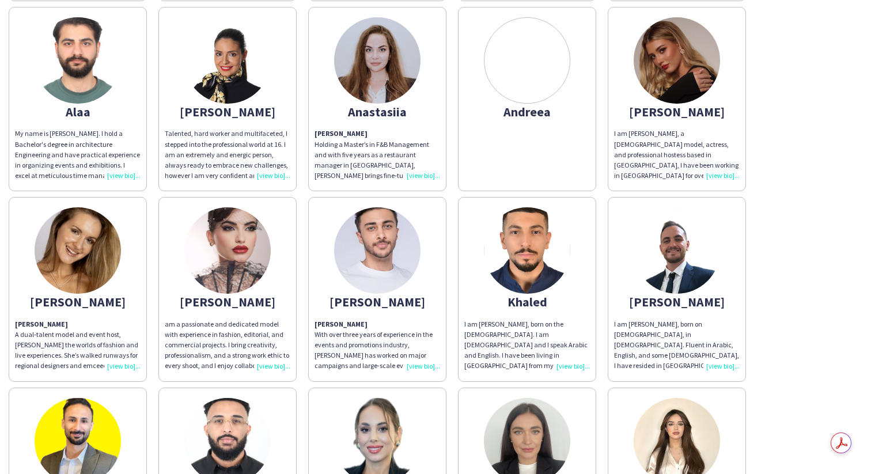
click at [98, 301] on div "[PERSON_NAME]" at bounding box center [78, 302] width 126 height 10
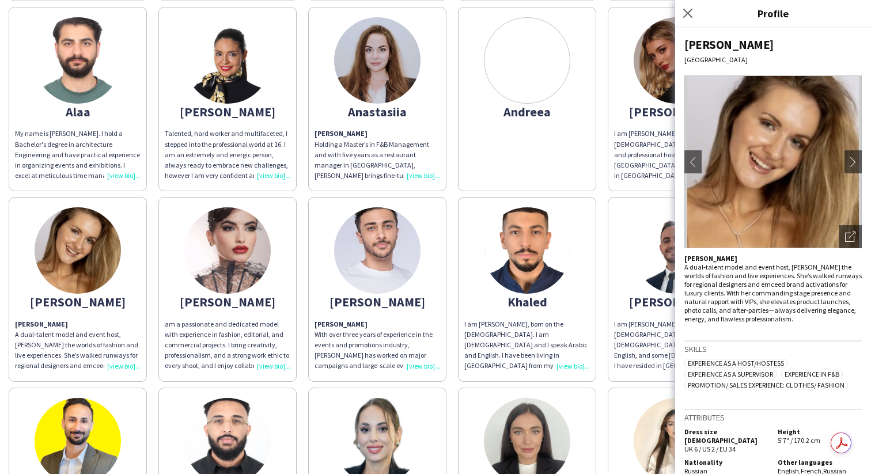
click at [228, 298] on div "[PERSON_NAME]" at bounding box center [228, 302] width 126 height 10
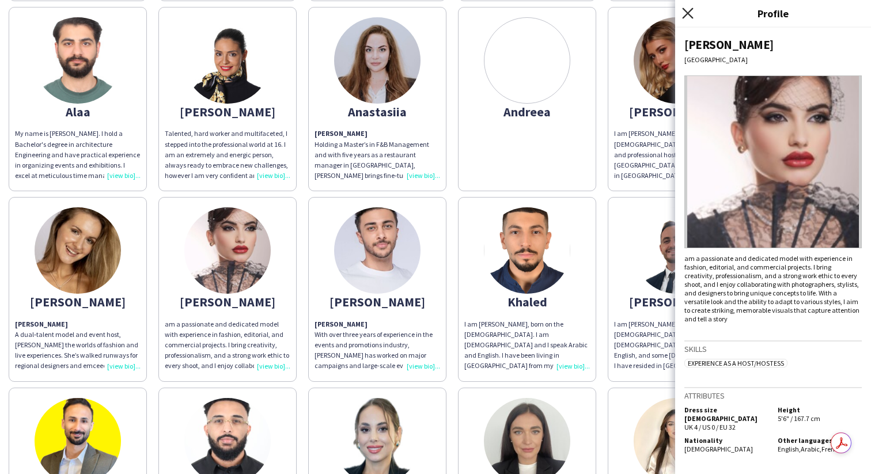
click at [687, 12] on icon at bounding box center [687, 12] width 11 height 11
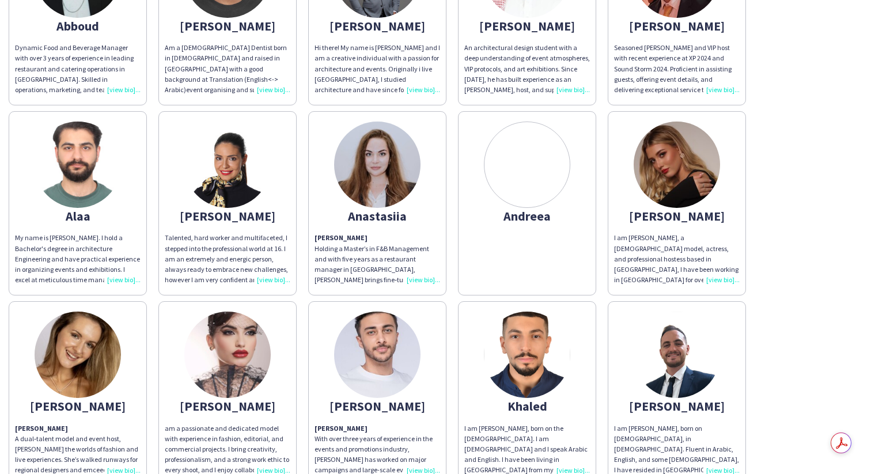
scroll to position [0, 0]
